Goal: Task Accomplishment & Management: Manage account settings

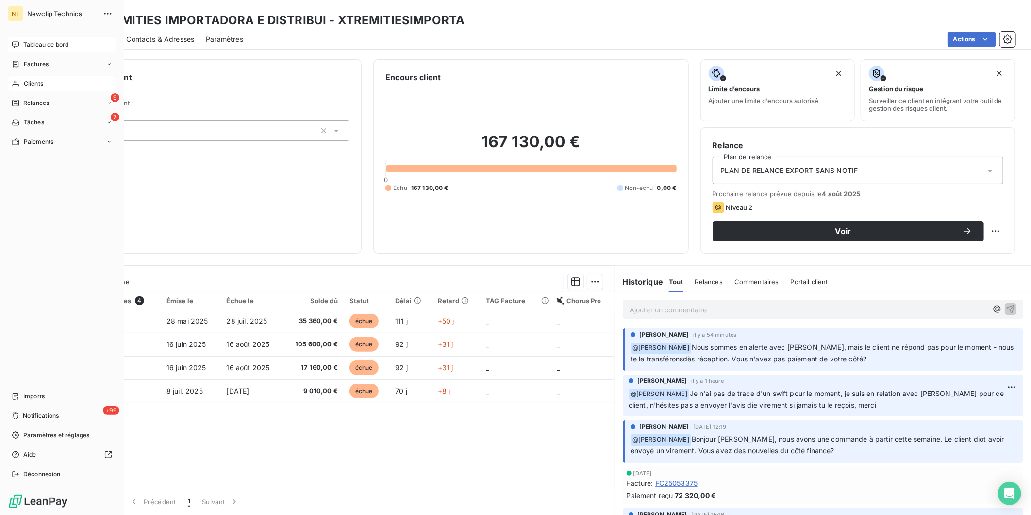
click at [17, 46] on icon at bounding box center [15, 44] width 7 height 6
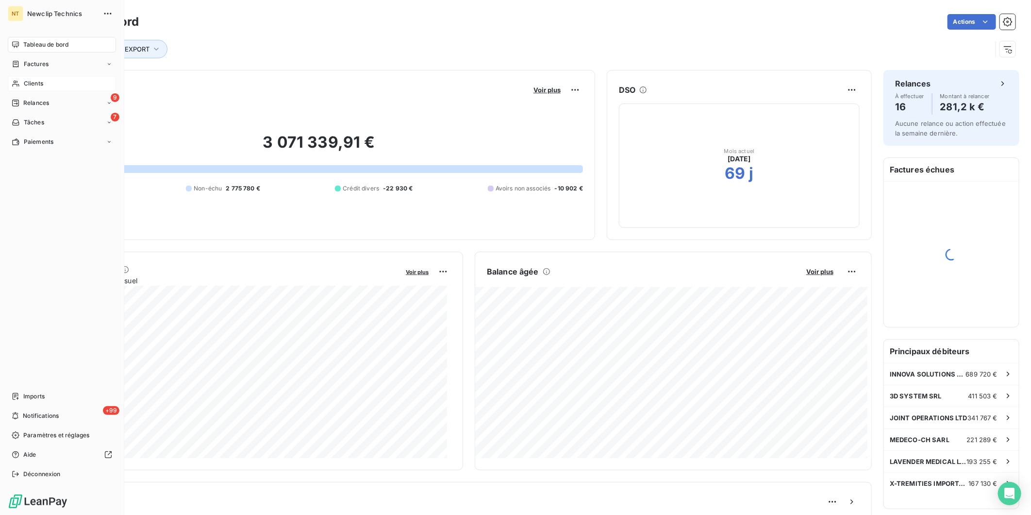
click at [20, 79] on div "Clients" at bounding box center [62, 84] width 108 height 16
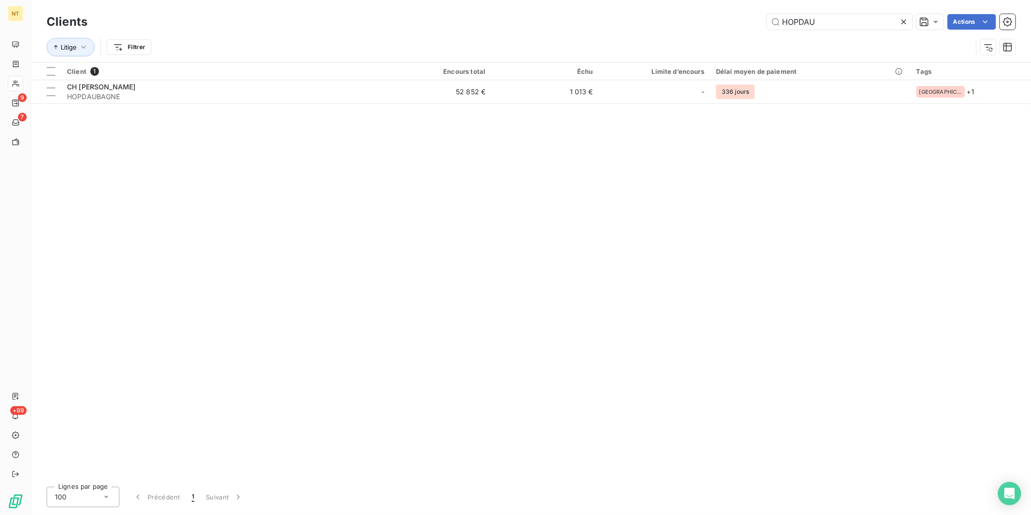
drag, startPoint x: 824, startPoint y: 18, endPoint x: 703, endPoint y: 20, distance: 121.4
click at [703, 20] on div "HOPDAU Actions" at bounding box center [557, 22] width 916 height 16
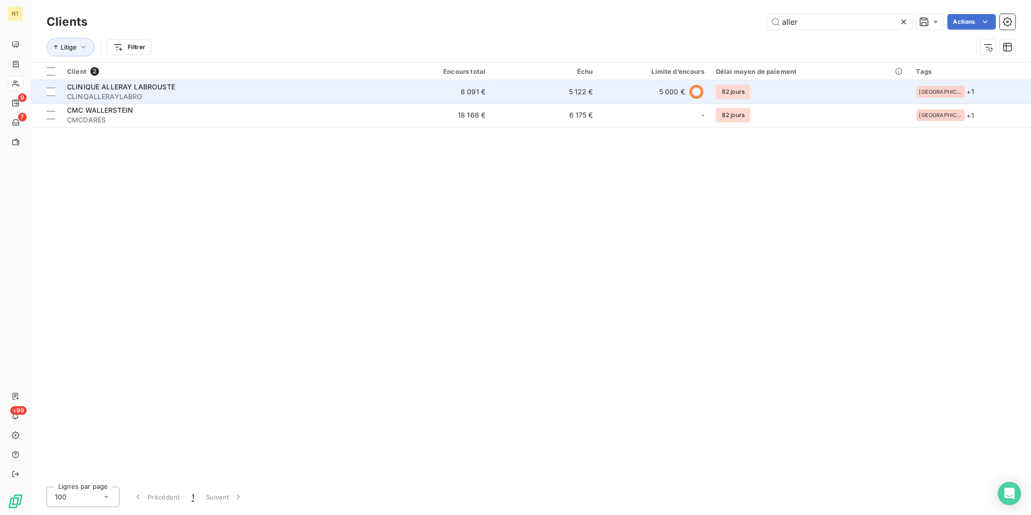
type input "aller"
click at [183, 89] on div "CLINIQUE ALLERAY LABROUSTE" at bounding box center [222, 87] width 311 height 10
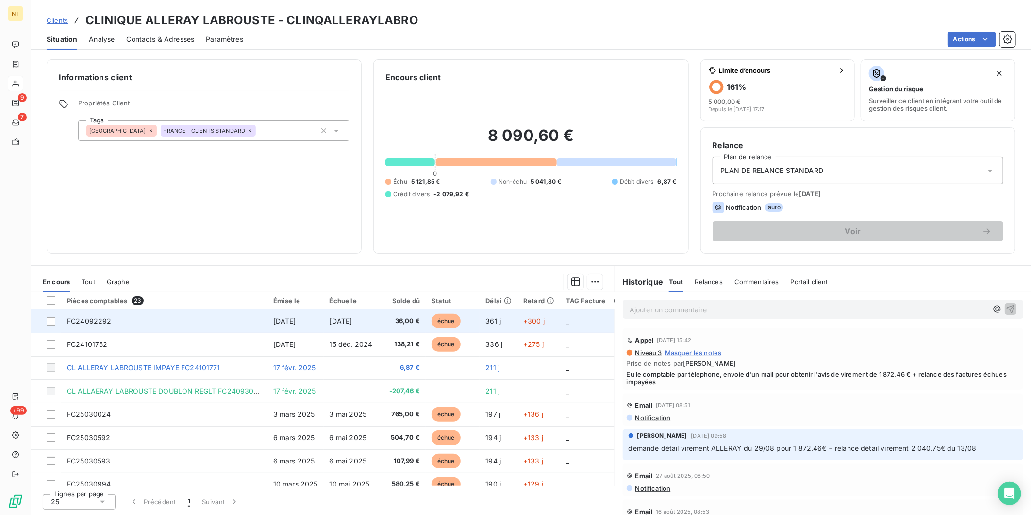
click at [197, 327] on td "FC24092292" at bounding box center [164, 320] width 206 height 23
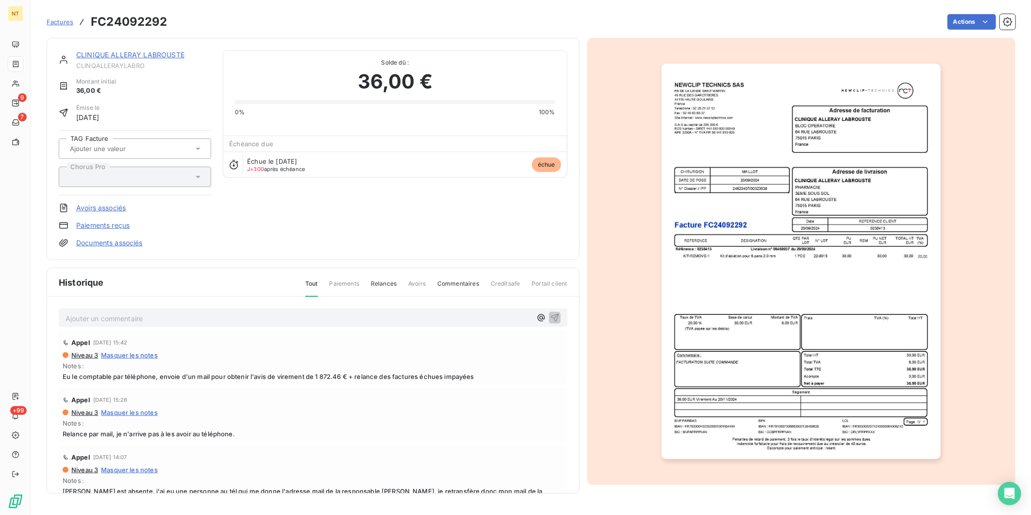
click at [119, 55] on link "CLINIQUE ALLERAY LABROUSTE" at bounding box center [130, 54] width 108 height 8
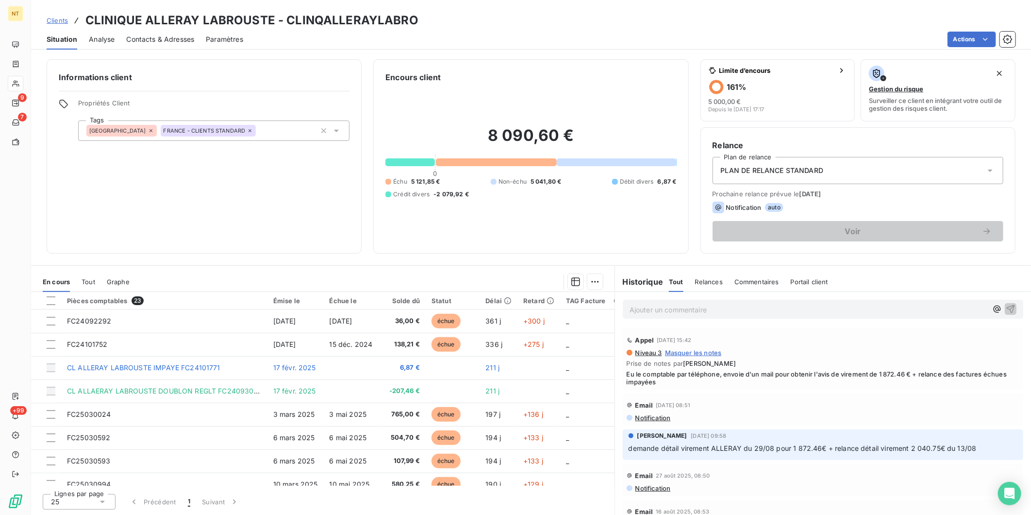
click at [166, 39] on span "Contacts & Adresses" at bounding box center [160, 39] width 68 height 10
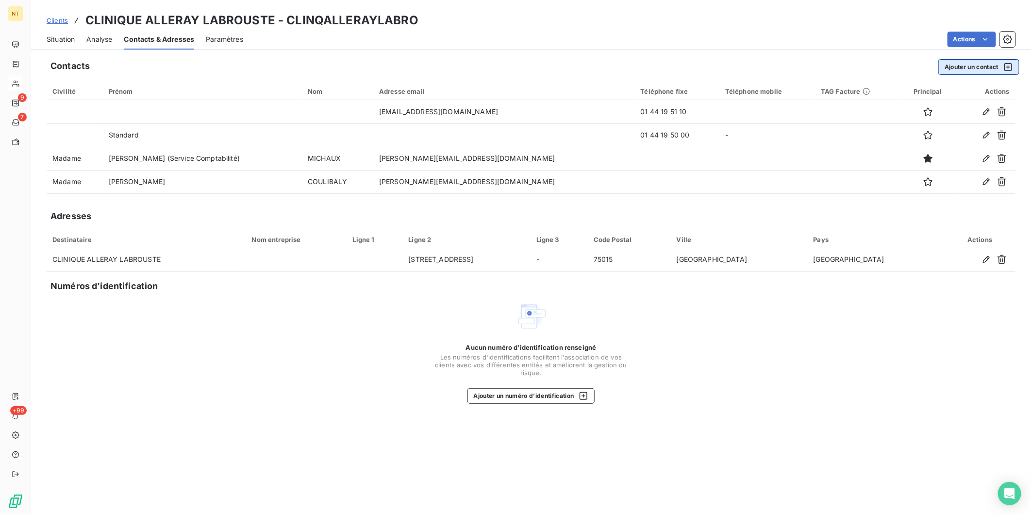
click at [962, 67] on button "Ajouter un contact" at bounding box center [978, 67] width 81 height 16
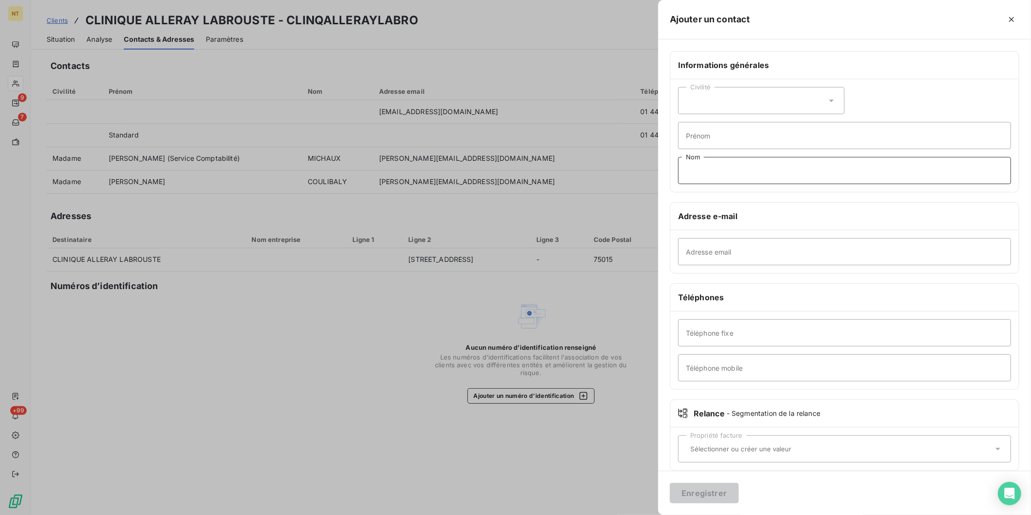
click at [736, 169] on input "Nom" at bounding box center [844, 170] width 333 height 27
type input "CHOKKI"
click at [741, 137] on input "Prénom" at bounding box center [844, 135] width 333 height 27
type input "MONSIEUR"
click at [742, 250] on input "Adresse email" at bounding box center [844, 251] width 333 height 27
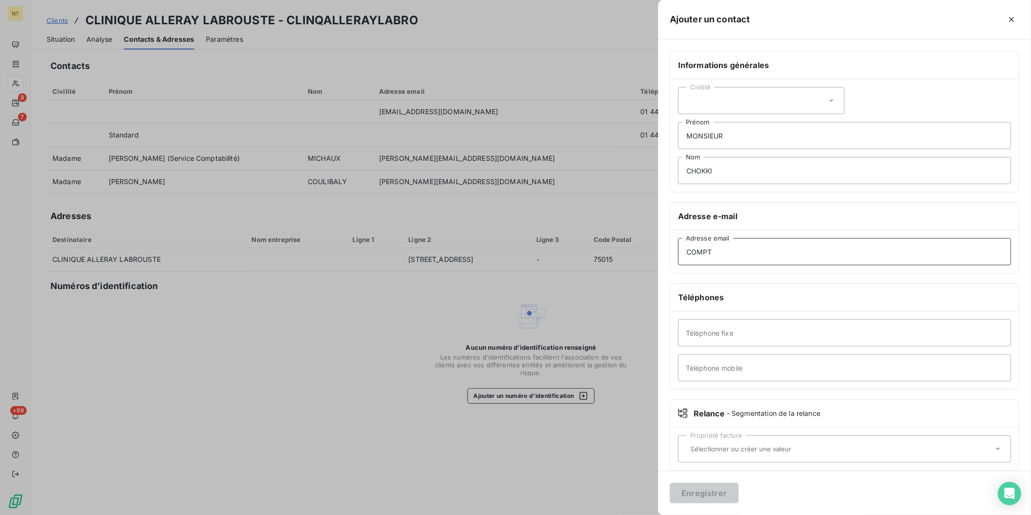
type input "COMPTA"
drag, startPoint x: 743, startPoint y: 258, endPoint x: 599, endPoint y: 249, distance: 143.9
click at [599, 514] on div "Ajouter un contact Informations générales Civilité MONSIEUR [PERSON_NAME] Adres…" at bounding box center [515, 515] width 1031 height 0
click at [819, 96] on div "Civilité" at bounding box center [761, 100] width 166 height 27
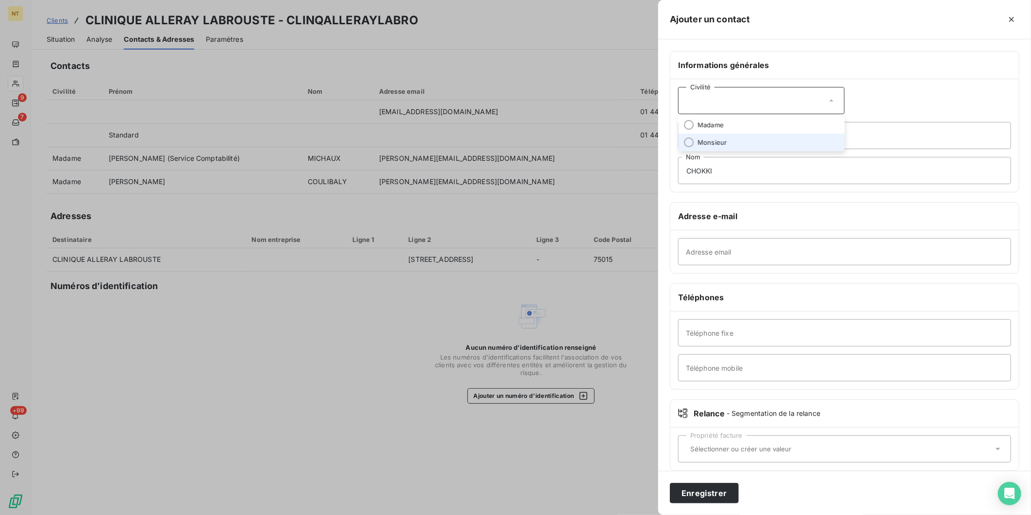
click at [734, 138] on li "Monsieur" at bounding box center [761, 141] width 166 height 17
click at [751, 333] on input "Téléphone fixe" at bounding box center [844, 332] width 333 height 27
type input "COMPTA"
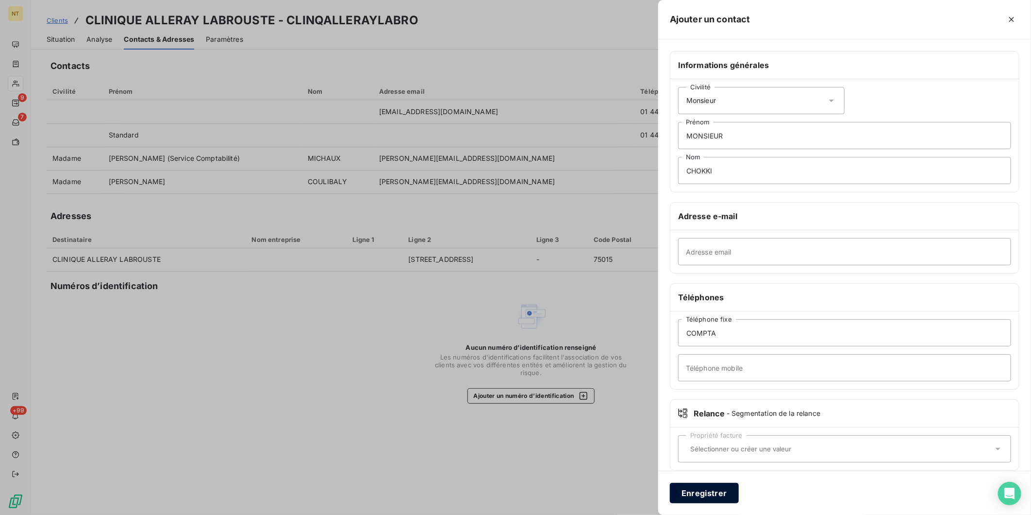
click at [715, 499] on button "Enregistrer" at bounding box center [704, 492] width 69 height 20
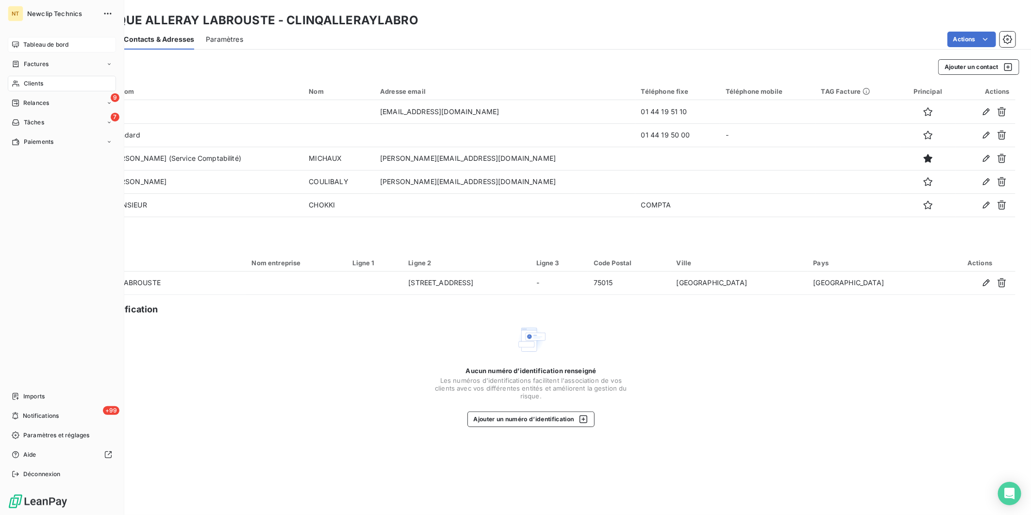
click at [23, 44] on span "Tableau de bord" at bounding box center [45, 44] width 45 height 9
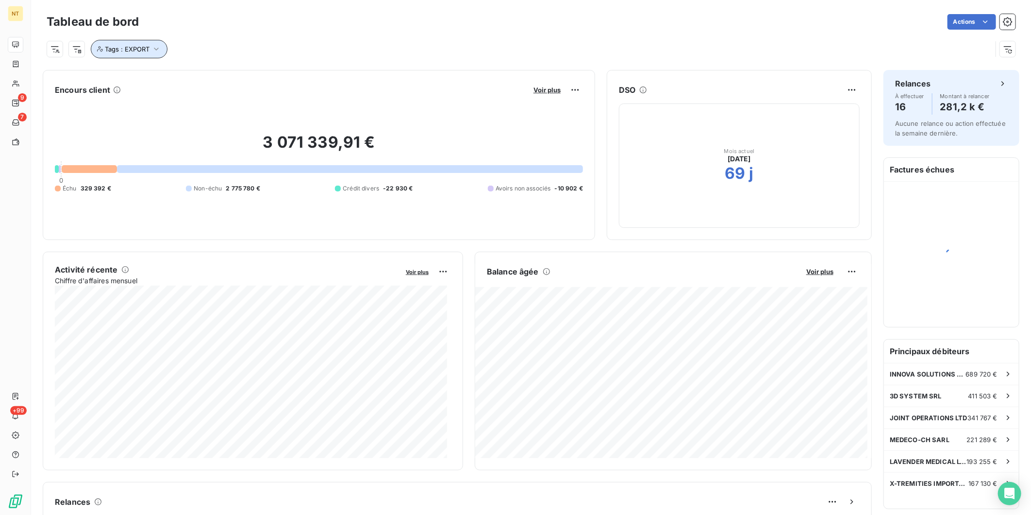
click at [157, 50] on icon "button" at bounding box center [156, 49] width 10 height 10
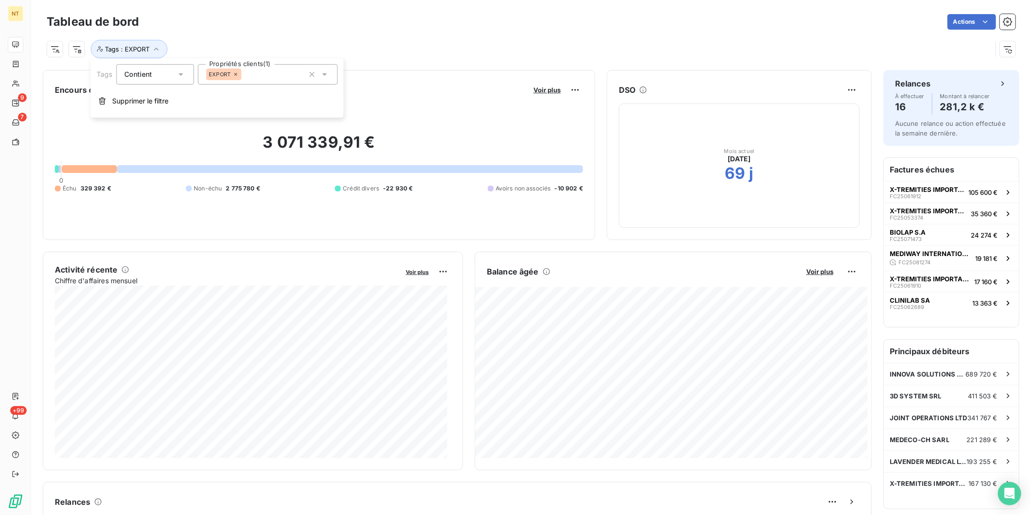
click at [235, 74] on icon at bounding box center [235, 74] width 3 height 3
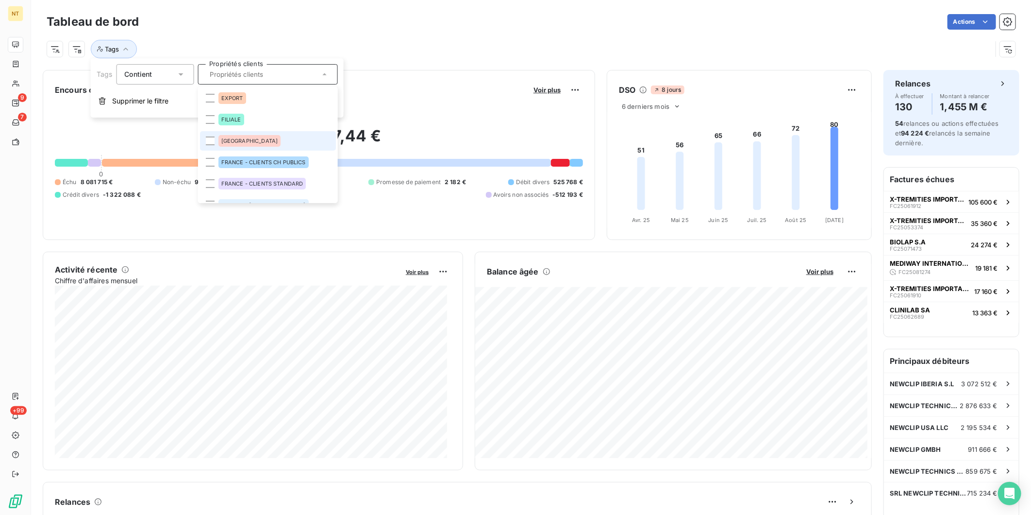
click at [223, 138] on span "[GEOGRAPHIC_DATA]" at bounding box center [249, 141] width 57 height 6
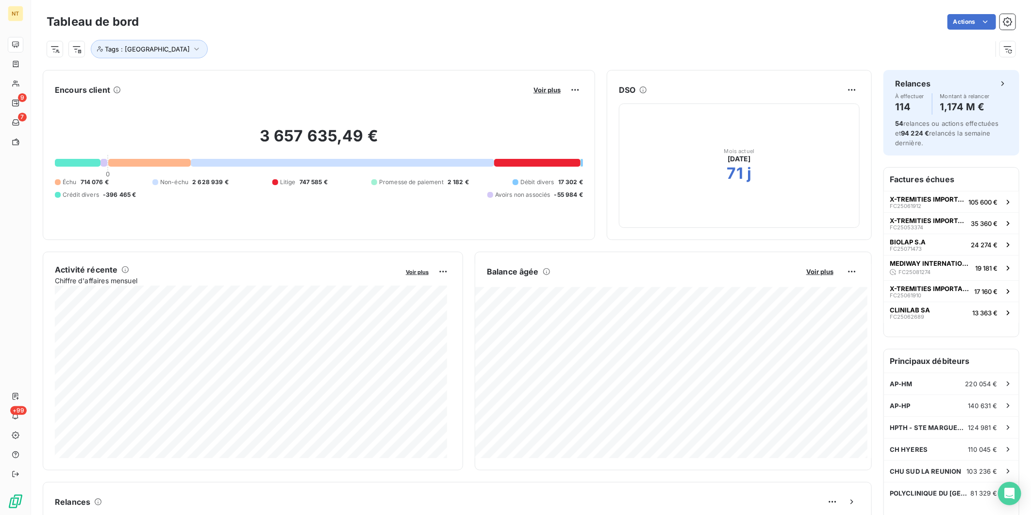
click at [426, 37] on div "Tags : [GEOGRAPHIC_DATA]" at bounding box center [531, 45] width 969 height 26
click at [537, 86] on span "Voir plus" at bounding box center [546, 90] width 27 height 8
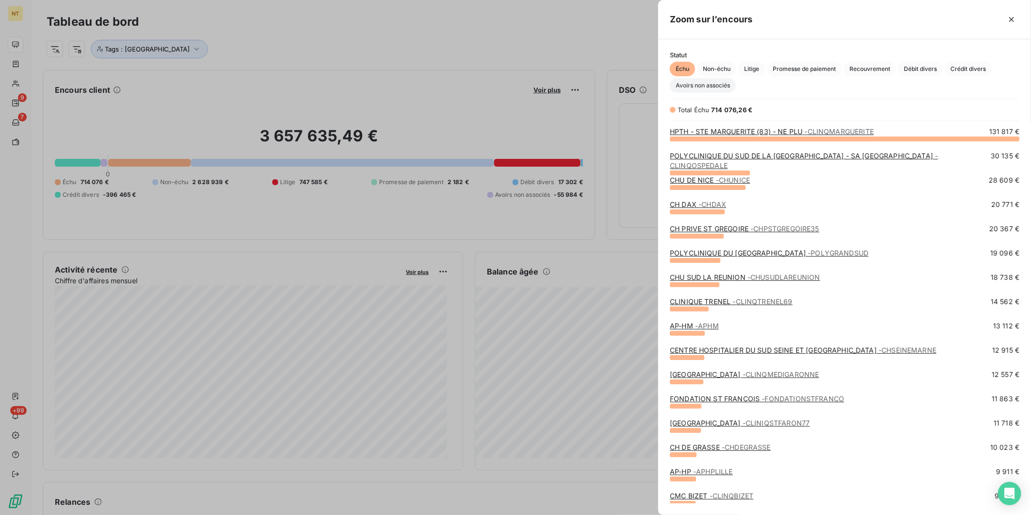
scroll to position [367, 365]
click at [968, 70] on span "Crédit divers" at bounding box center [968, 69] width 47 height 15
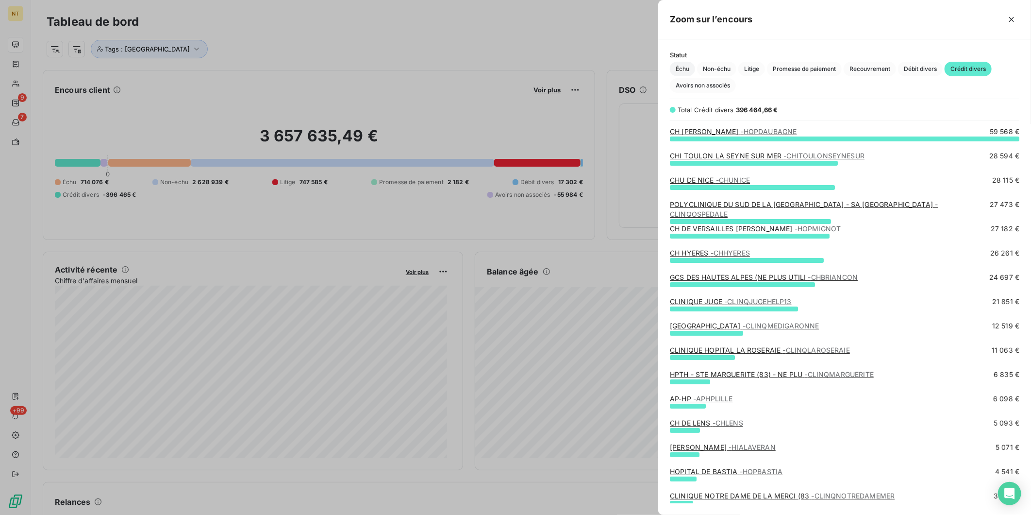
click at [682, 70] on span "Échu" at bounding box center [682, 69] width 25 height 15
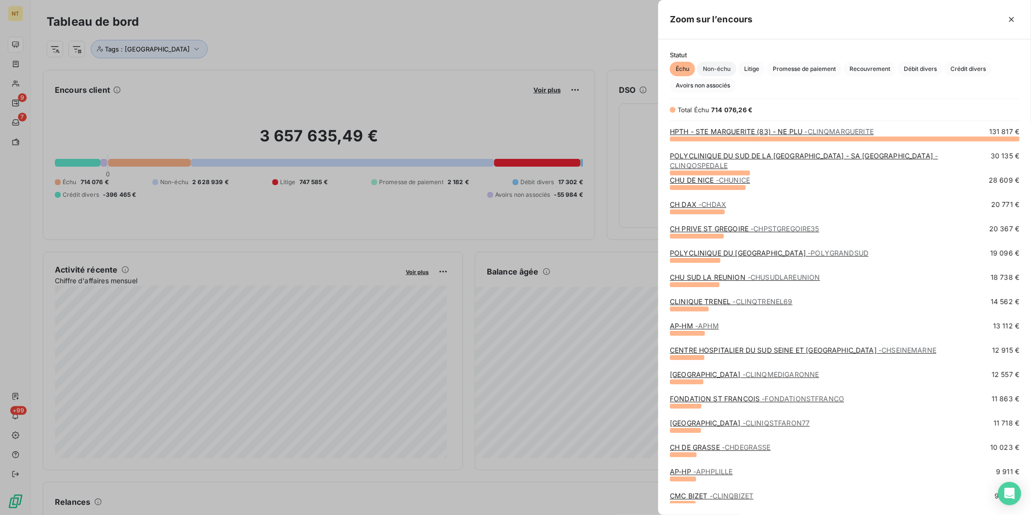
click at [726, 64] on span "Non-échu" at bounding box center [716, 69] width 39 height 15
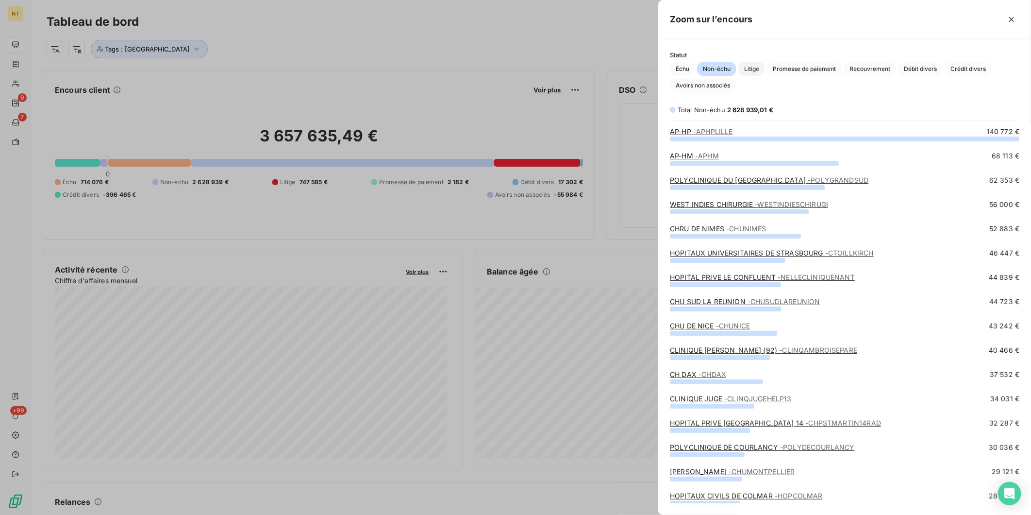
click at [759, 64] on span "Litige" at bounding box center [751, 69] width 27 height 15
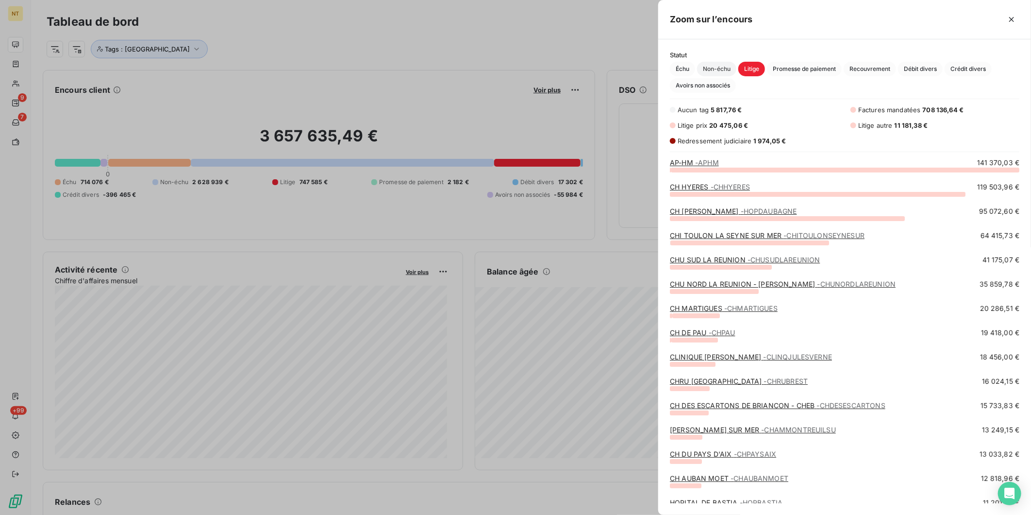
scroll to position [337, 365]
click at [579, 51] on div at bounding box center [515, 257] width 1031 height 515
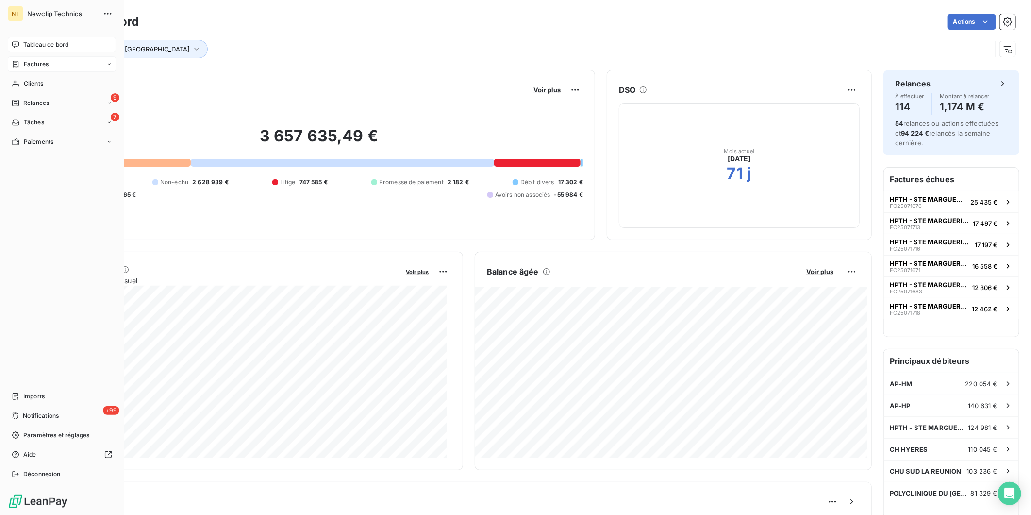
click at [30, 68] on span "Factures" at bounding box center [36, 64] width 25 height 9
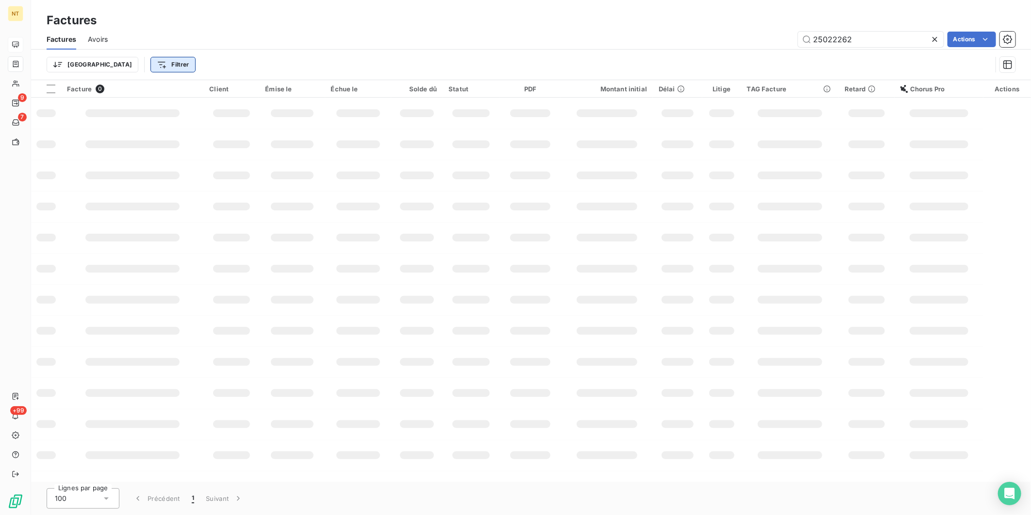
click at [114, 67] on html "NT 9 7 +99 Factures Factures Avoirs 25022262 Actions Trier Filtrer Facture 0 Cl…" at bounding box center [515, 257] width 1031 height 515
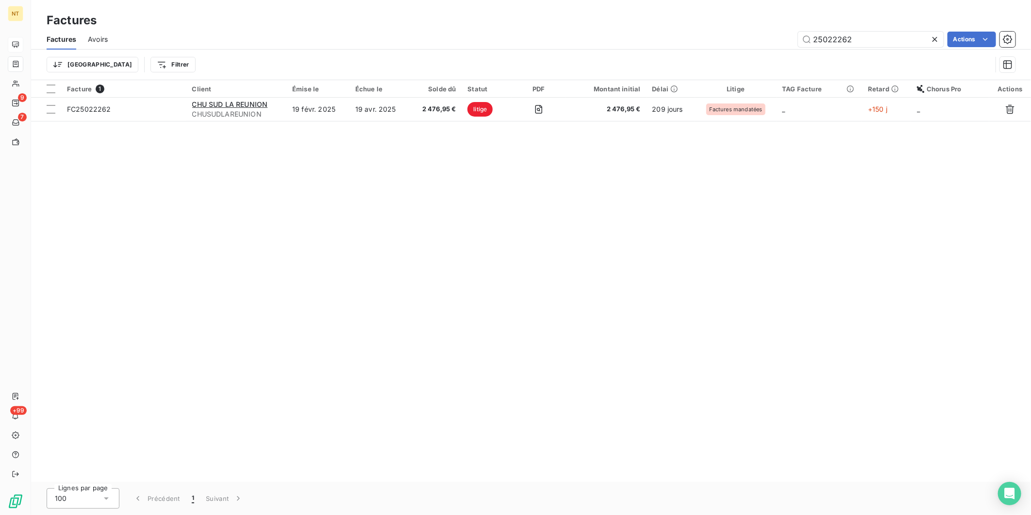
click at [938, 38] on html "NT 9 7 +99 Factures Factures Avoirs 25022262 Actions Trier Filtrer Facture 1 Cl…" at bounding box center [515, 257] width 1031 height 515
click at [938, 39] on icon at bounding box center [935, 39] width 10 height 10
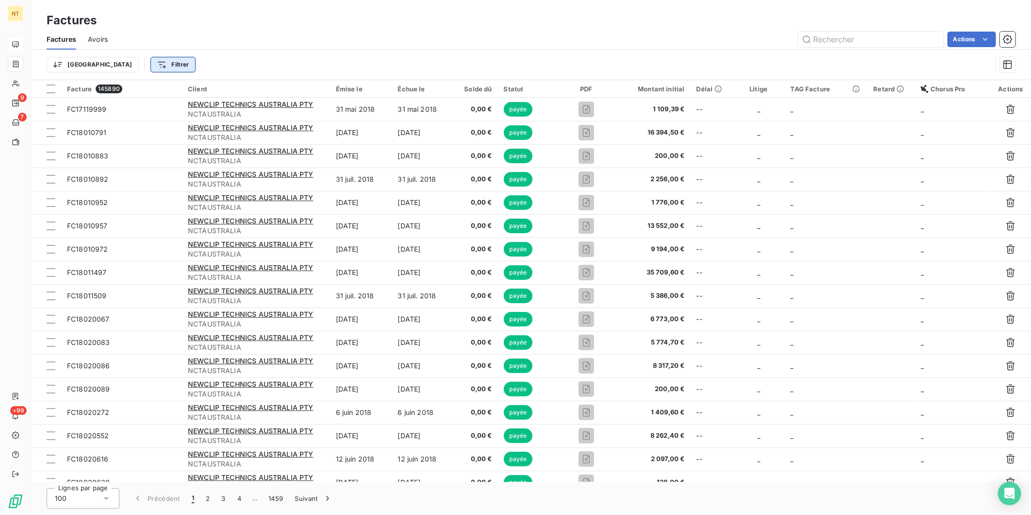
click at [138, 71] on html "NT 9 7 +99 Factures Factures Avoirs Actions Trier Filtrer Facture 145890 Client…" at bounding box center [515, 257] width 1031 height 515
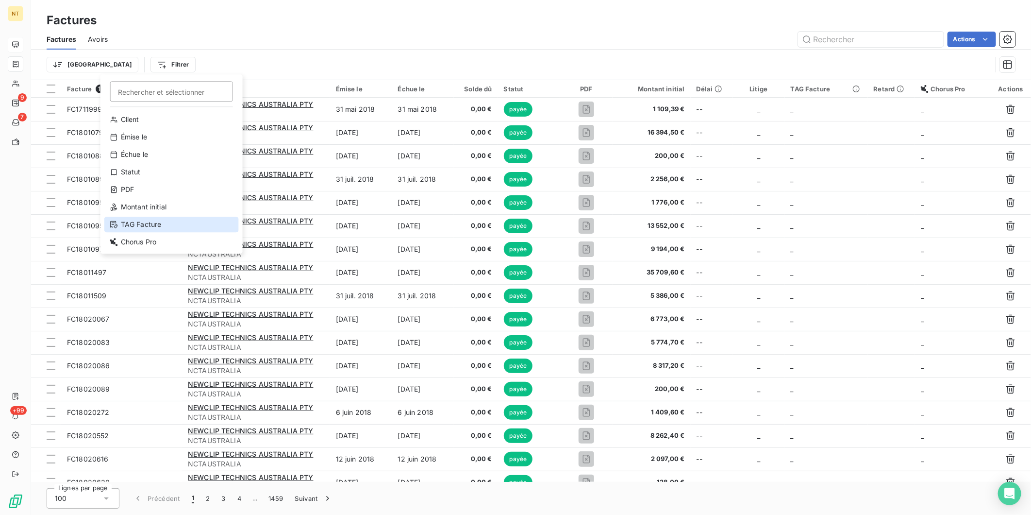
click at [152, 226] on div "TAG Facture" at bounding box center [171, 224] width 134 height 16
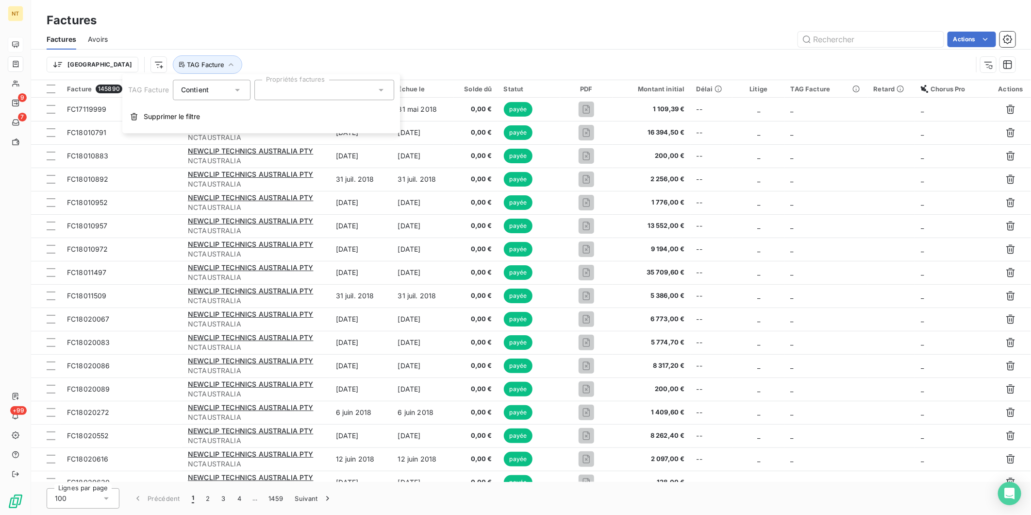
click at [290, 94] on div at bounding box center [324, 90] width 140 height 20
click at [290, 41] on div "Actions" at bounding box center [567, 40] width 896 height 16
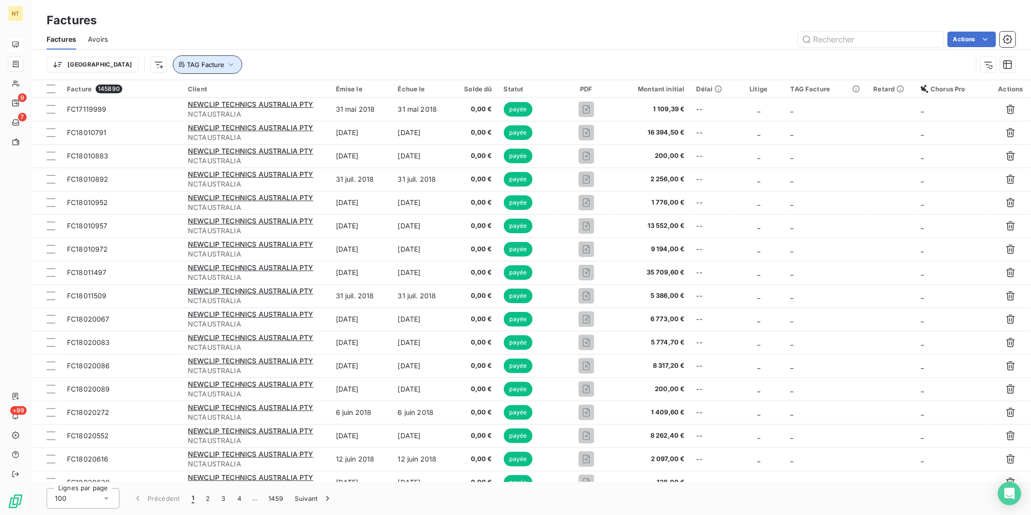
click at [226, 68] on icon "button" at bounding box center [231, 65] width 10 height 10
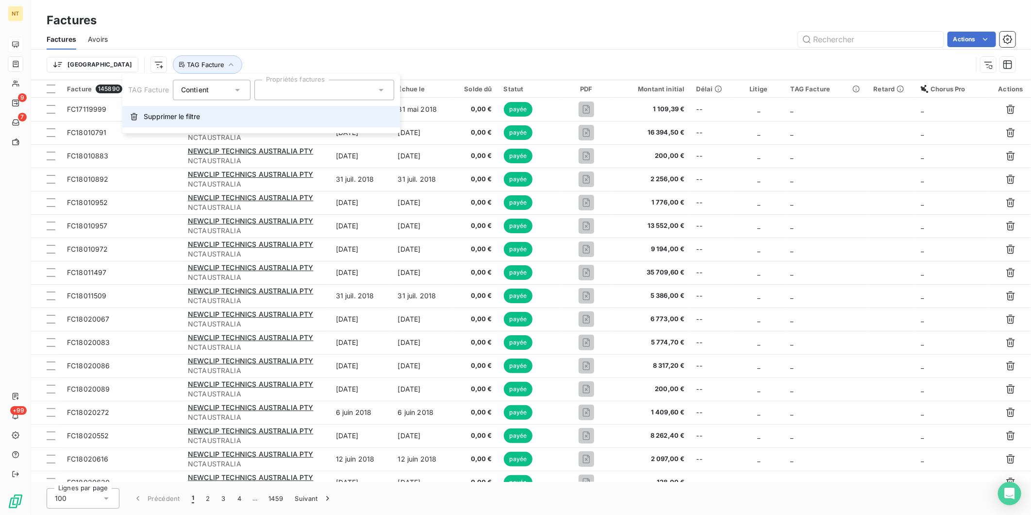
click at [175, 109] on button "Supprimer le filtre" at bounding box center [261, 116] width 278 height 21
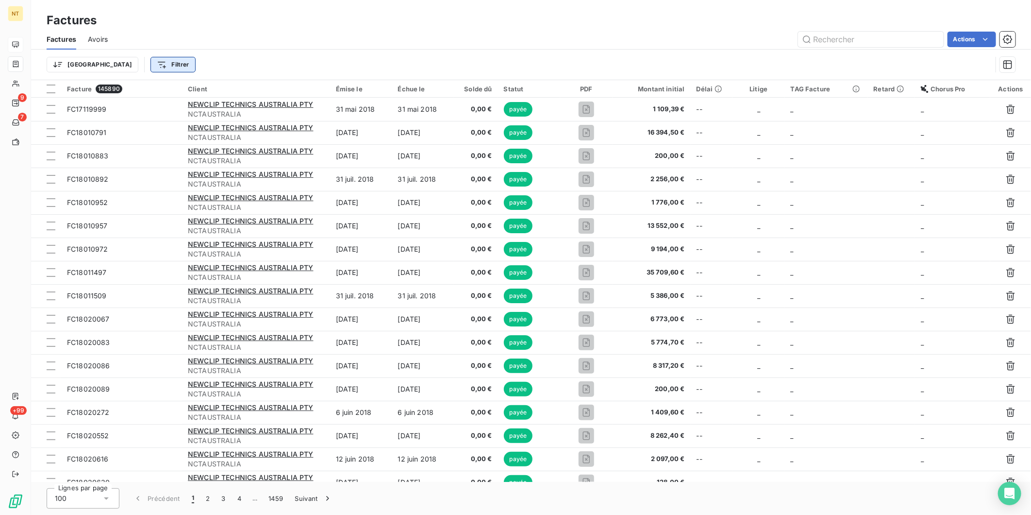
click at [143, 65] on html "NT 9 7 +99 Factures Factures Avoirs Actions Trier Filtrer Facture 145890 Client…" at bounding box center [515, 257] width 1031 height 515
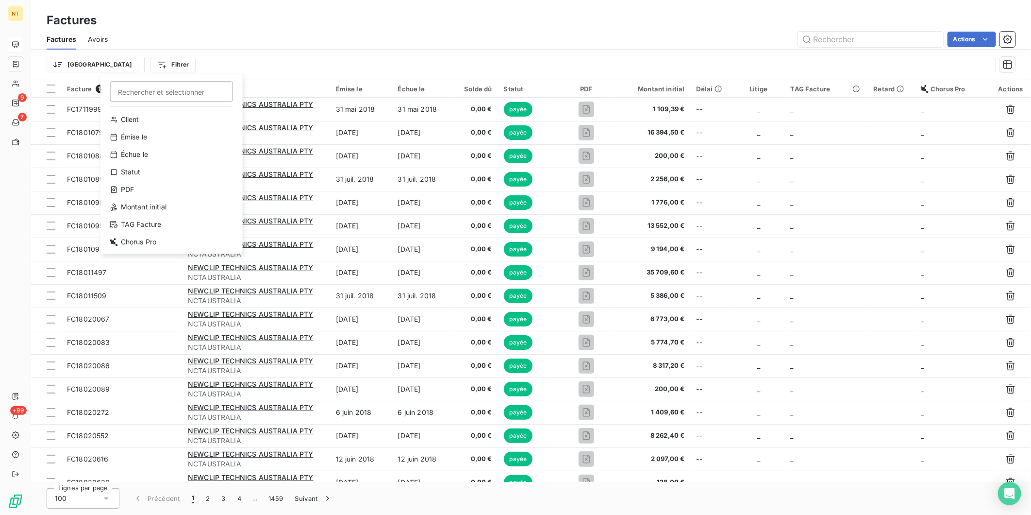
click at [984, 40] on html "NT 9 7 +99 Factures Factures Avoirs Actions Trier Filtrer Rechercher et sélecti…" at bounding box center [515, 257] width 1031 height 515
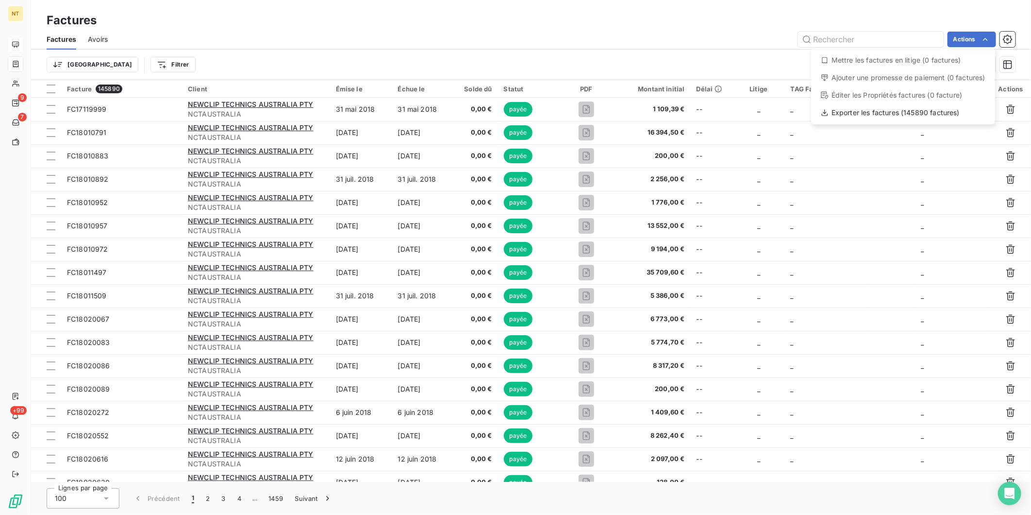
click at [265, 57] on html "NT 9 7 +99 Factures Factures Avoirs Actions Mettre les factures en litige (0 fa…" at bounding box center [515, 257] width 1031 height 515
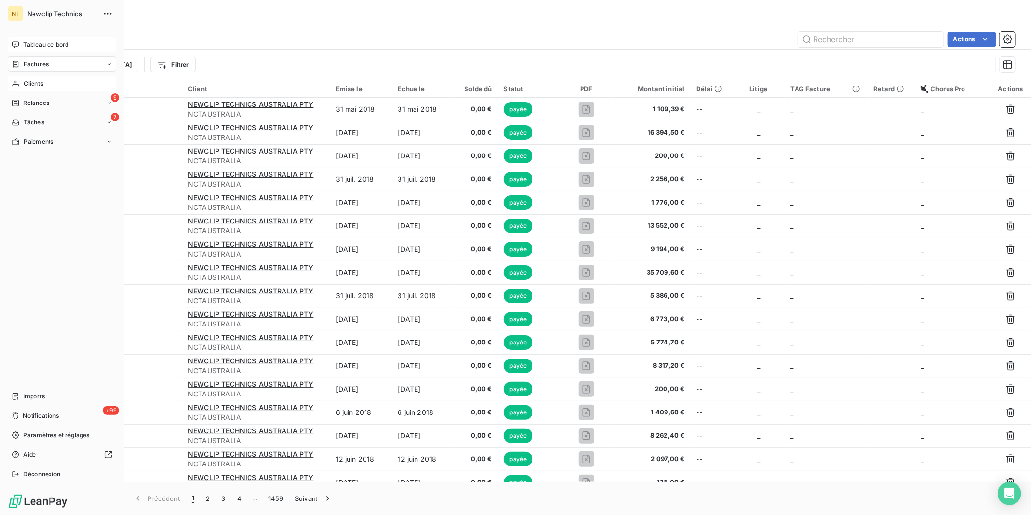
click at [28, 83] on span "Clients" at bounding box center [33, 83] width 19 height 9
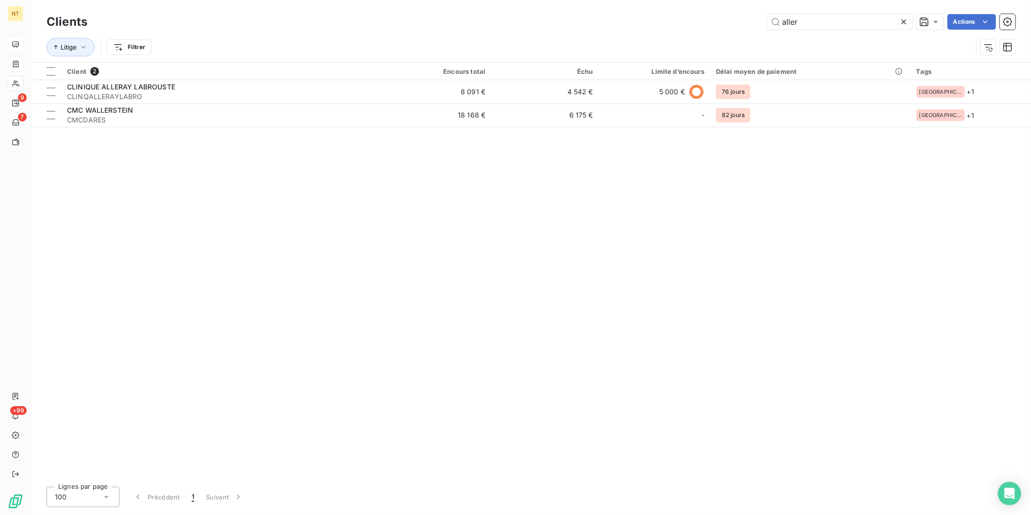
drag, startPoint x: 803, startPoint y: 26, endPoint x: 697, endPoint y: 17, distance: 106.7
click at [705, 19] on div "aller Actions" at bounding box center [557, 22] width 916 height 16
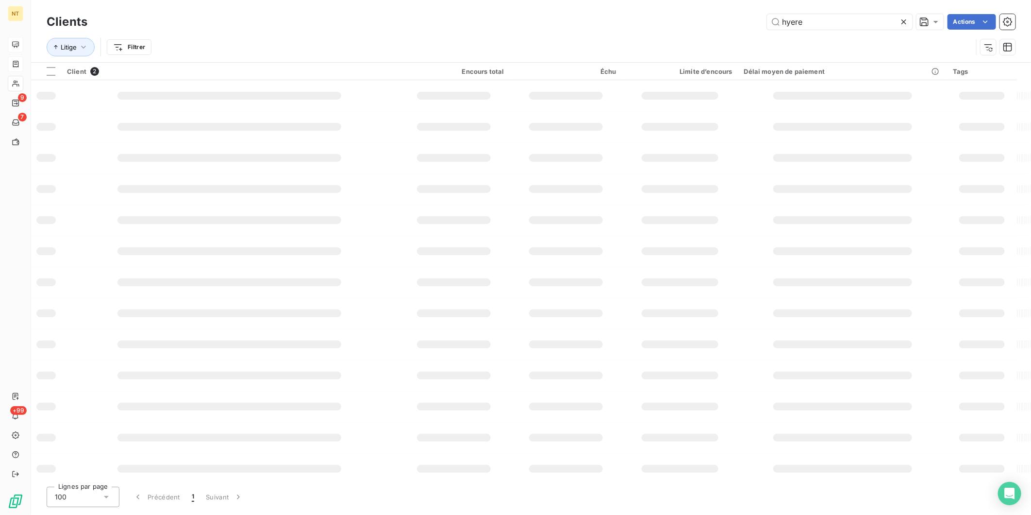
type input "hyere"
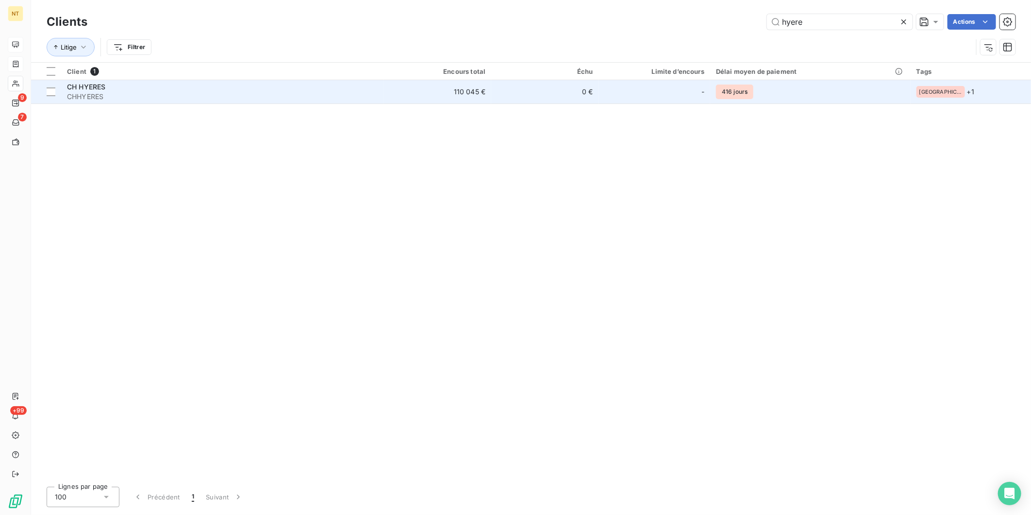
click at [544, 92] on td "0 €" at bounding box center [545, 91] width 108 height 23
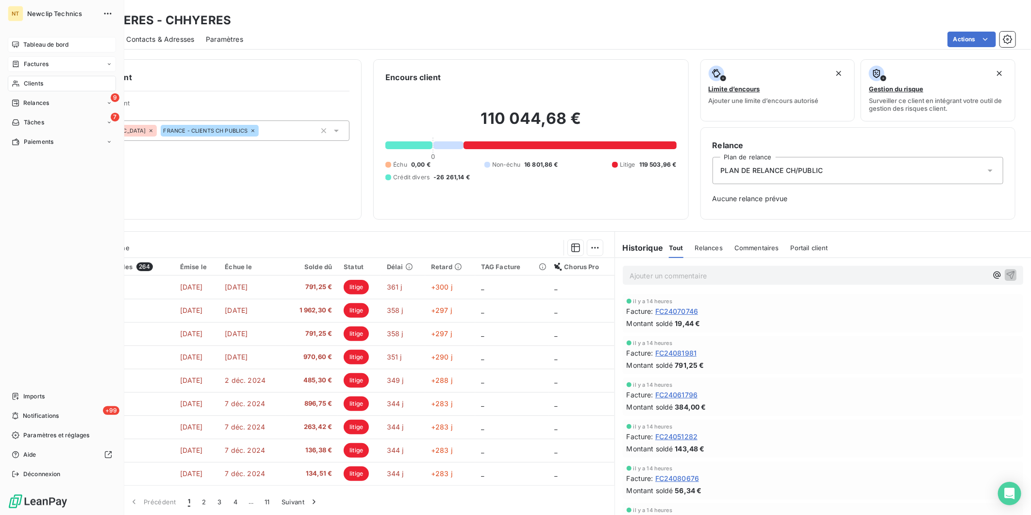
click at [37, 59] on div "Factures" at bounding box center [62, 64] width 108 height 16
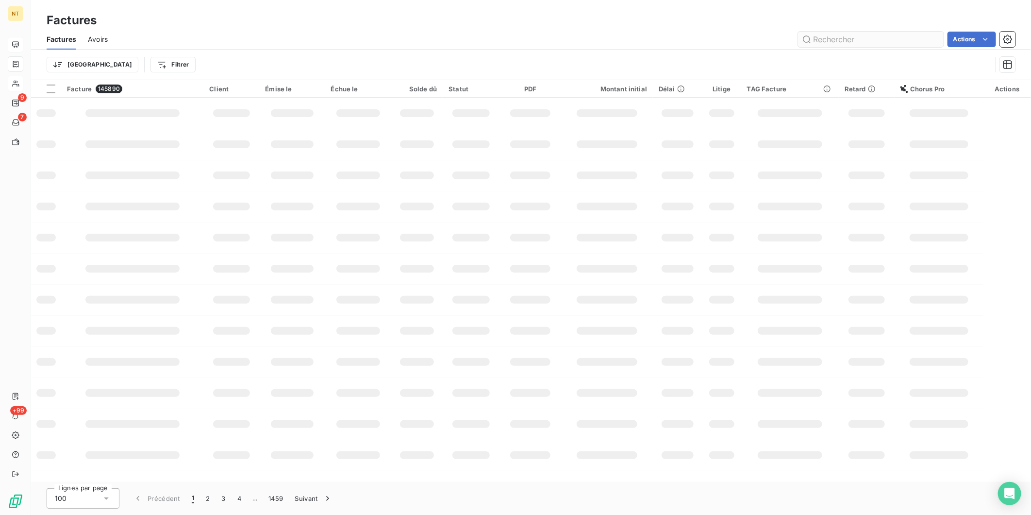
click at [876, 35] on input "text" at bounding box center [871, 40] width 146 height 16
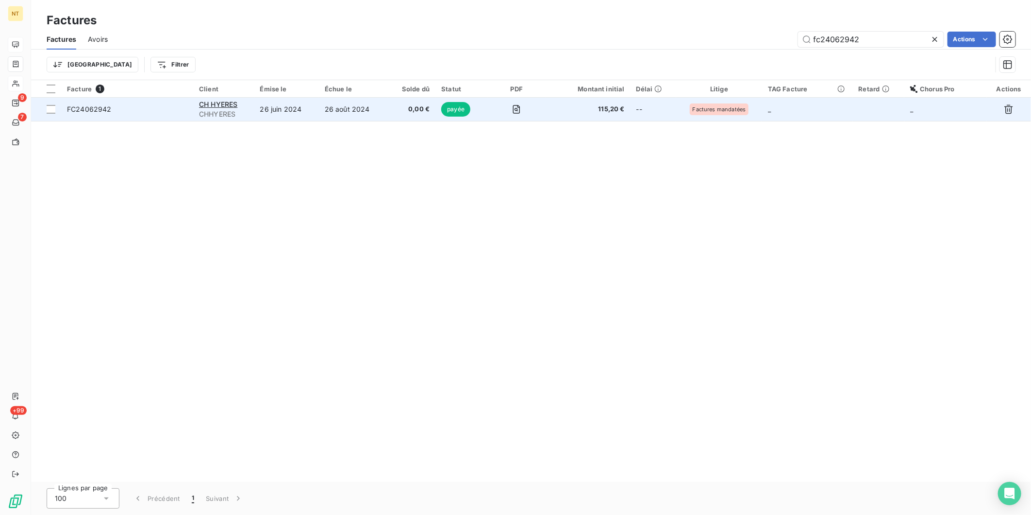
type input "fc24062942"
click at [280, 108] on td "26 juin 2024" at bounding box center [286, 109] width 65 height 23
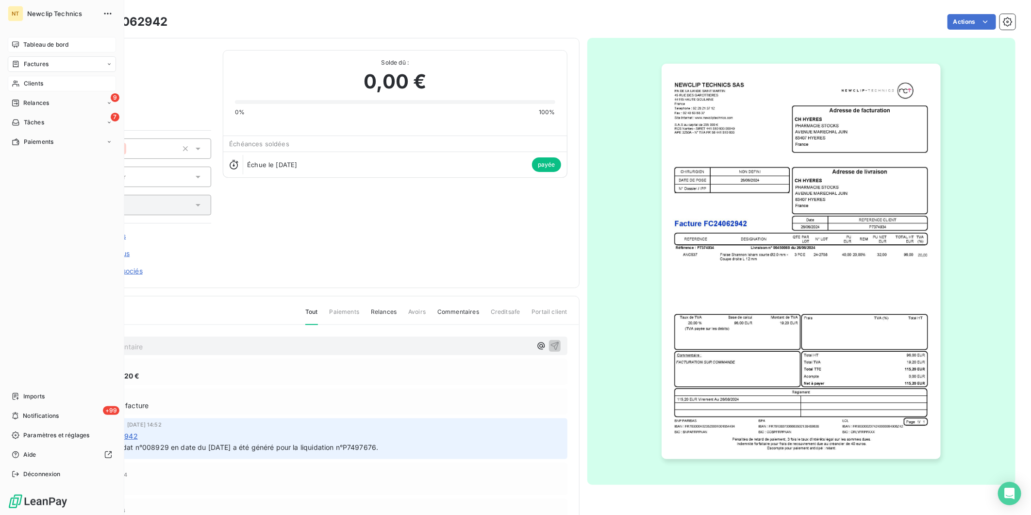
click at [26, 47] on span "Tableau de bord" at bounding box center [45, 44] width 45 height 9
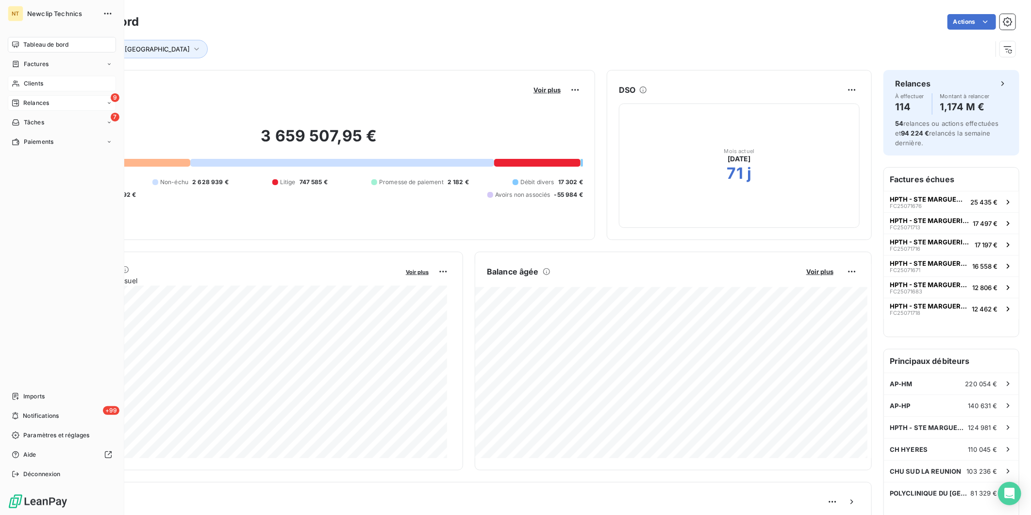
click at [35, 103] on span "Relances" at bounding box center [36, 103] width 26 height 9
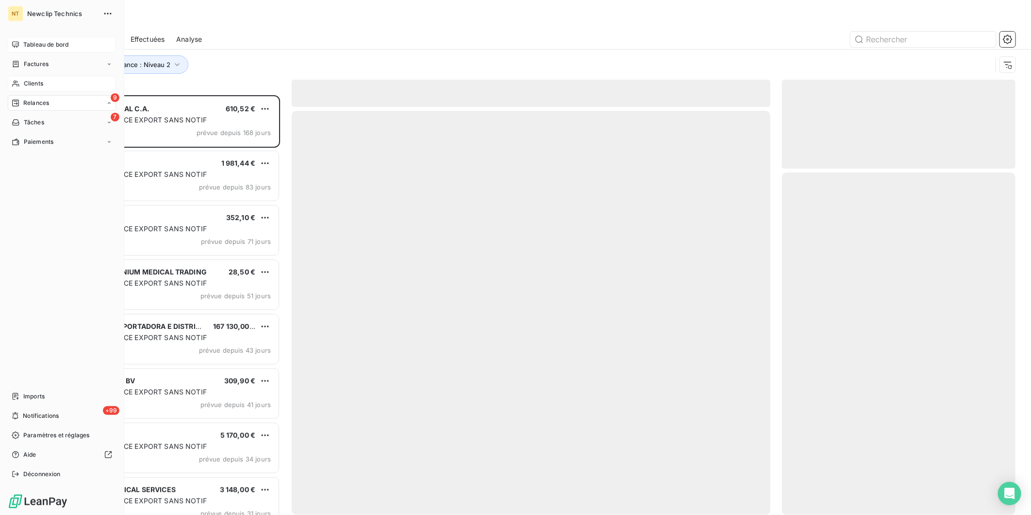
scroll to position [411, 225]
